Goal: Transaction & Acquisition: Purchase product/service

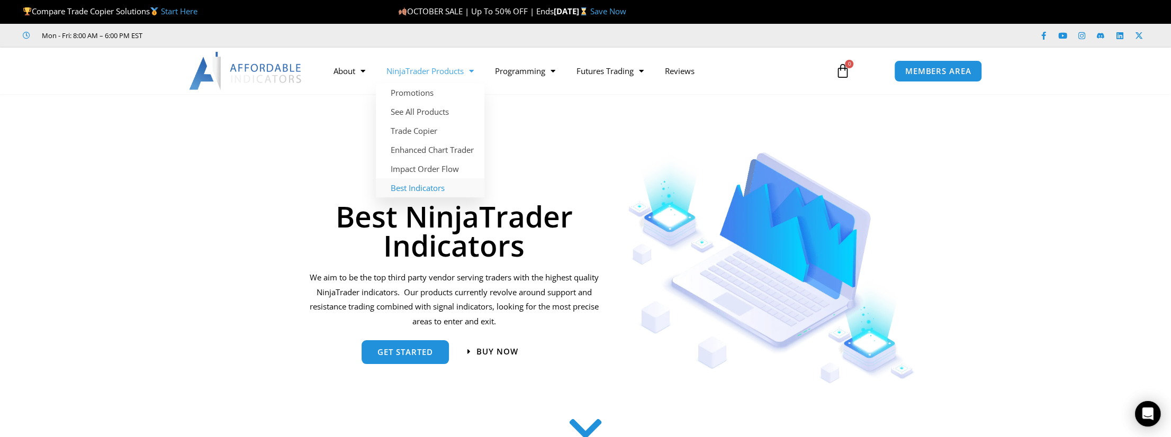
click at [421, 185] on link "Best Indicators" at bounding box center [430, 187] width 109 height 19
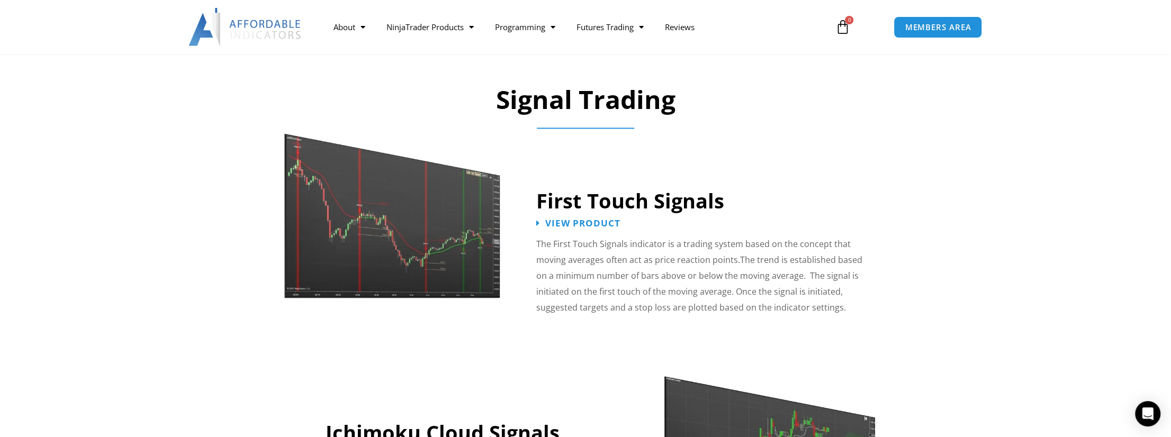
scroll to position [1589, 0]
click at [599, 219] on span "View Product" at bounding box center [583, 224] width 83 height 10
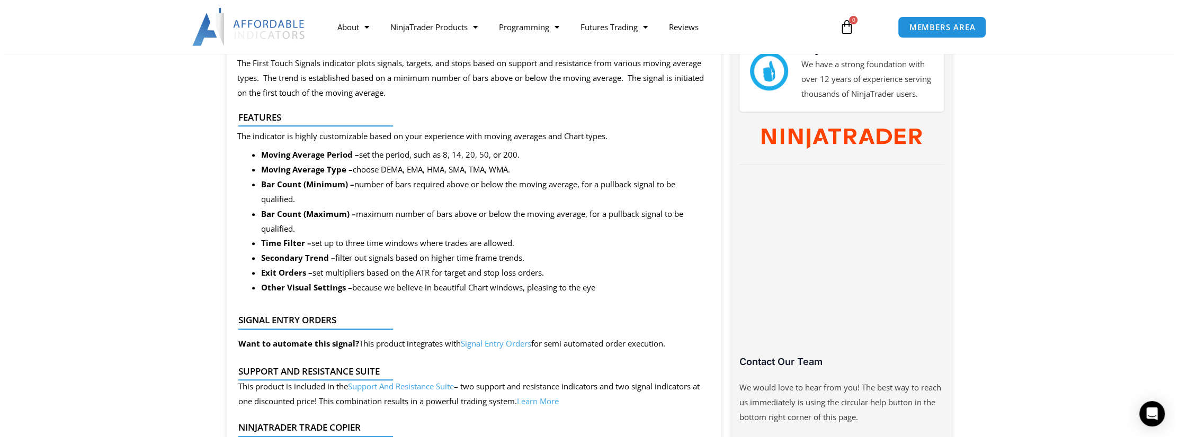
scroll to position [530, 0]
